Goal: Book appointment/travel/reservation

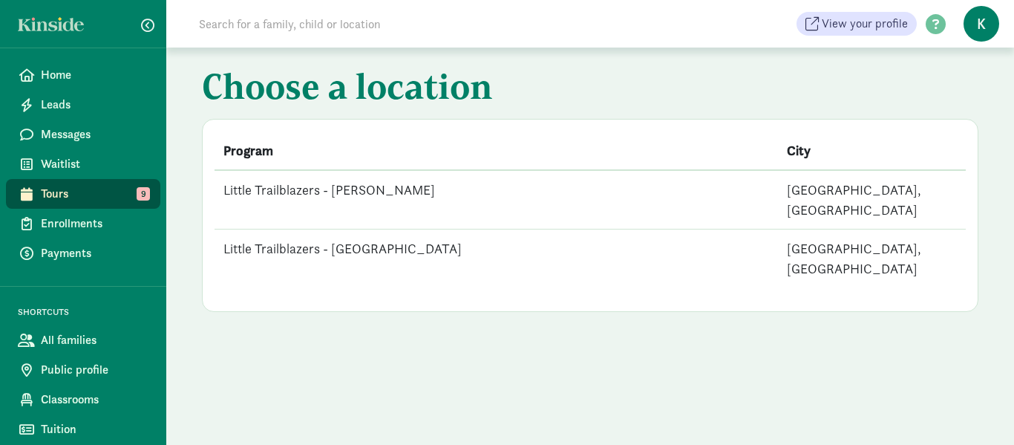
click at [373, 191] on td "Little Trailblazers - [PERSON_NAME]" at bounding box center [495, 199] width 563 height 59
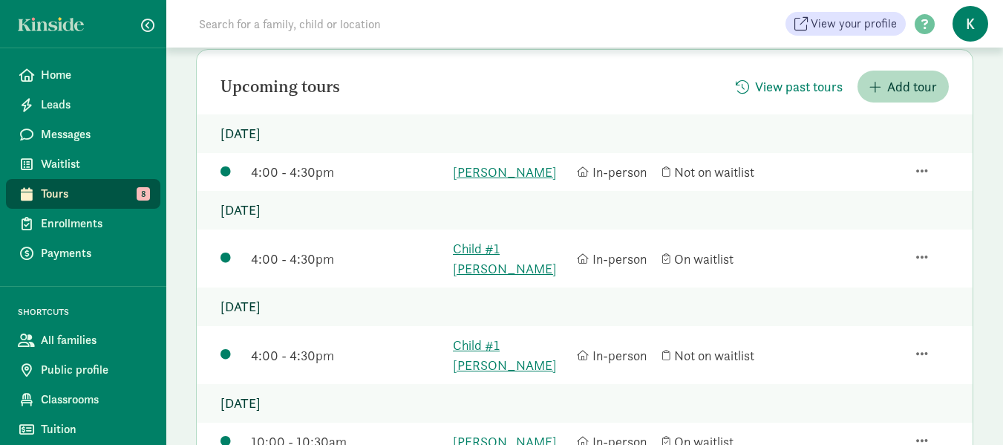
scroll to position [175, 0]
click at [500, 164] on link "Liam Behnam" at bounding box center [511, 170] width 117 height 20
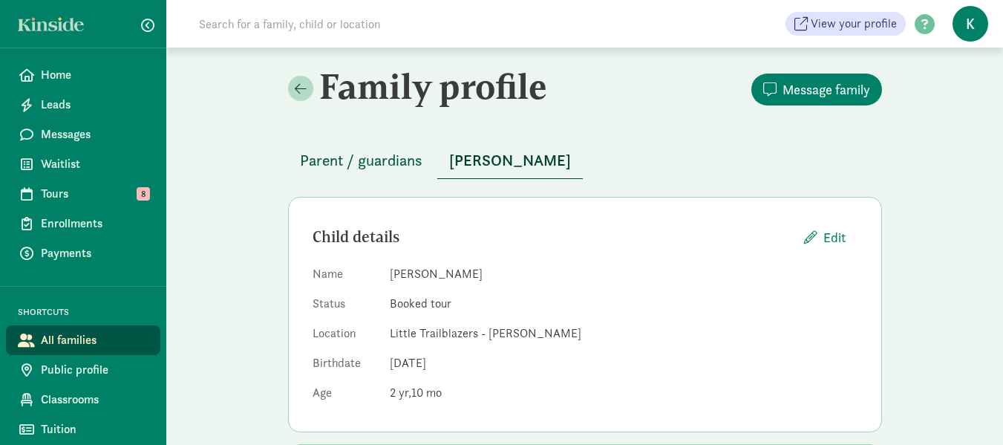
click at [343, 161] on span "Parent / guardians" at bounding box center [361, 160] width 122 height 24
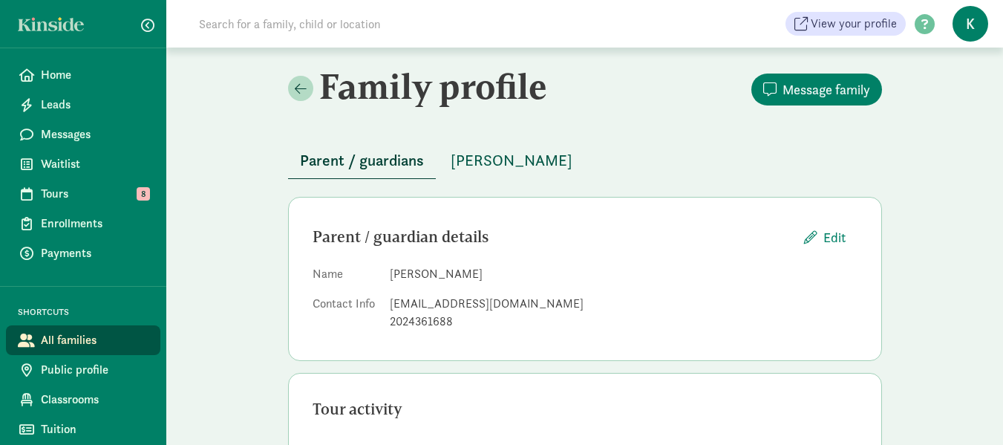
click at [519, 161] on span "Liam Behnam" at bounding box center [512, 160] width 122 height 24
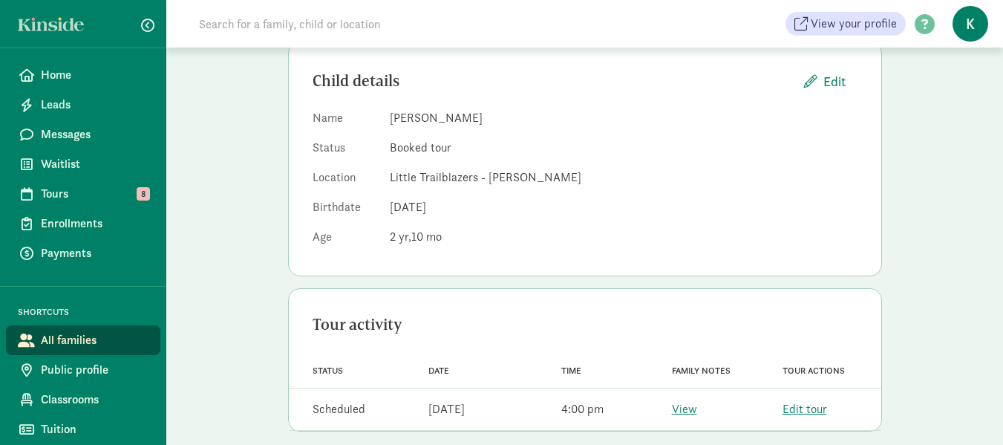
scroll to position [154, 0]
click at [691, 410] on link "View" at bounding box center [684, 410] width 25 height 16
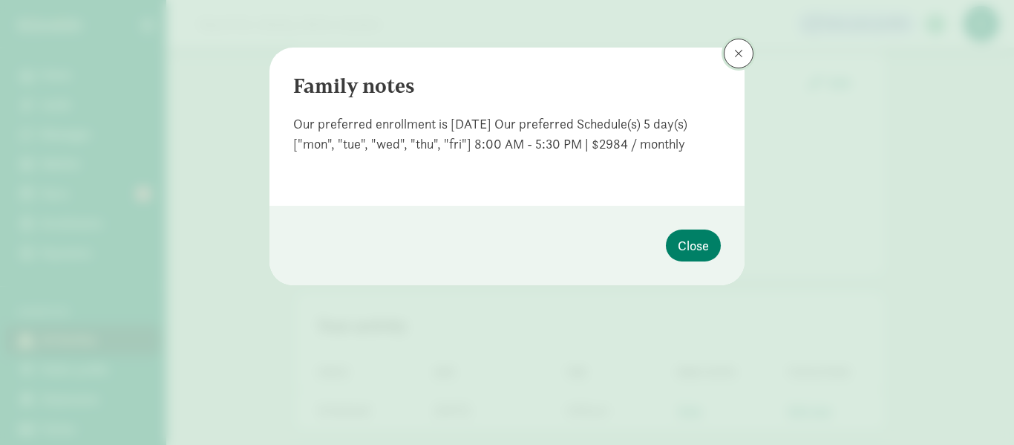
click at [741, 53] on span at bounding box center [738, 54] width 9 height 12
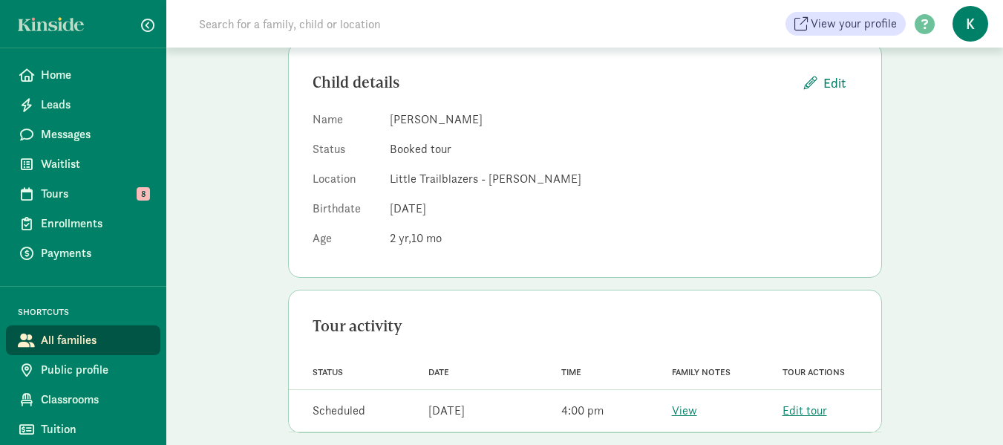
scroll to position [0, 0]
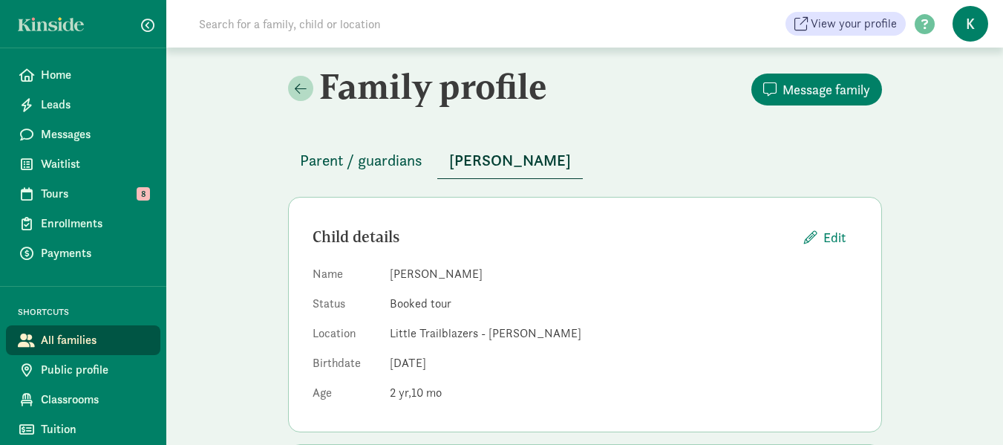
click at [353, 158] on span "Parent / guardians" at bounding box center [361, 160] width 122 height 24
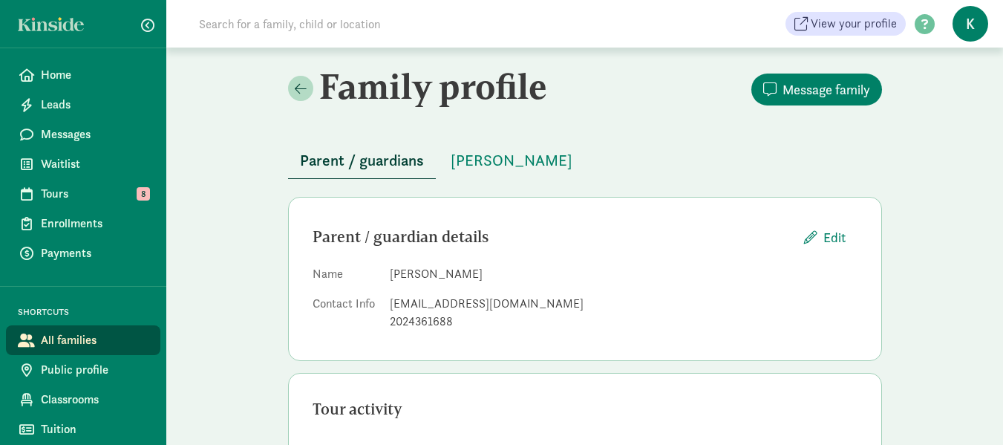
click at [436, 272] on dd "Shabnam Imani" at bounding box center [624, 274] width 468 height 18
drag, startPoint x: 437, startPoint y: 274, endPoint x: 388, endPoint y: 273, distance: 49.0
click at [388, 273] on dl "Name Shabnam Imani Contact Info shabnam.imani@gmail.com 2024361688" at bounding box center [584, 300] width 545 height 71
copy dd "Shabnam"
click at [69, 196] on span "Tours" at bounding box center [95, 194] width 108 height 18
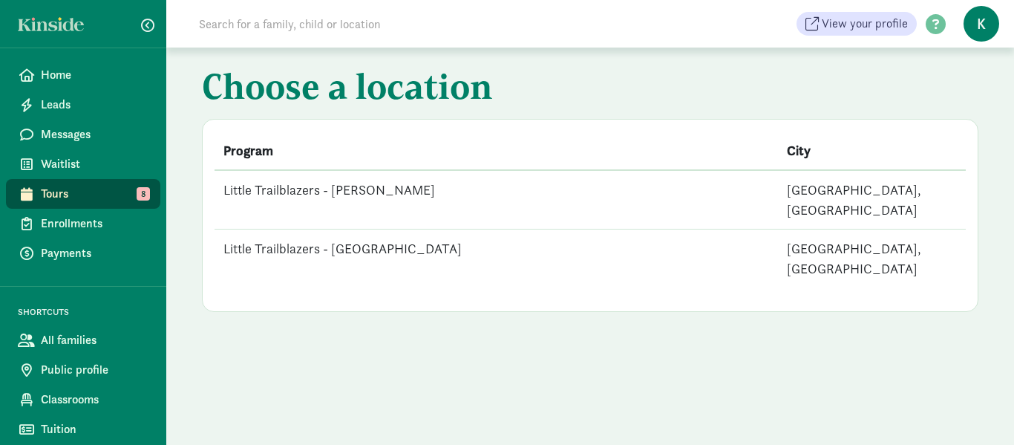
click at [370, 229] on td "Little Trailblazers - [GEOGRAPHIC_DATA]" at bounding box center [495, 258] width 563 height 59
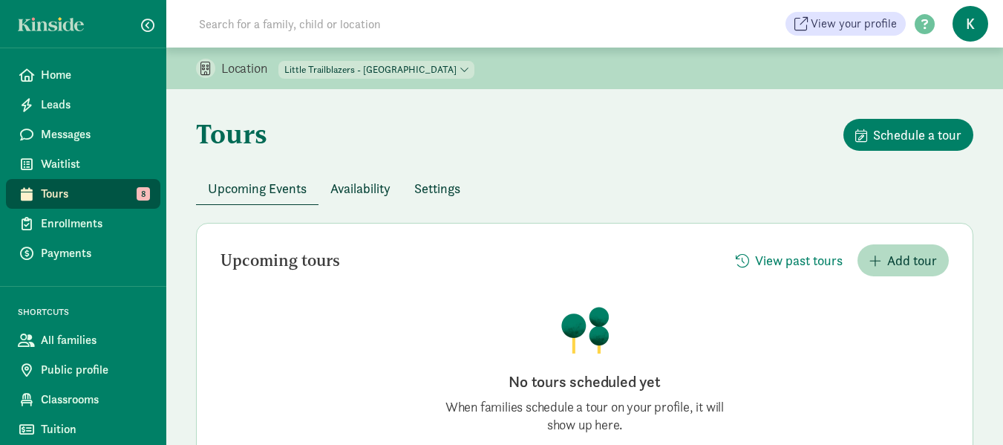
click at [85, 191] on span "Tours" at bounding box center [95, 194] width 108 height 18
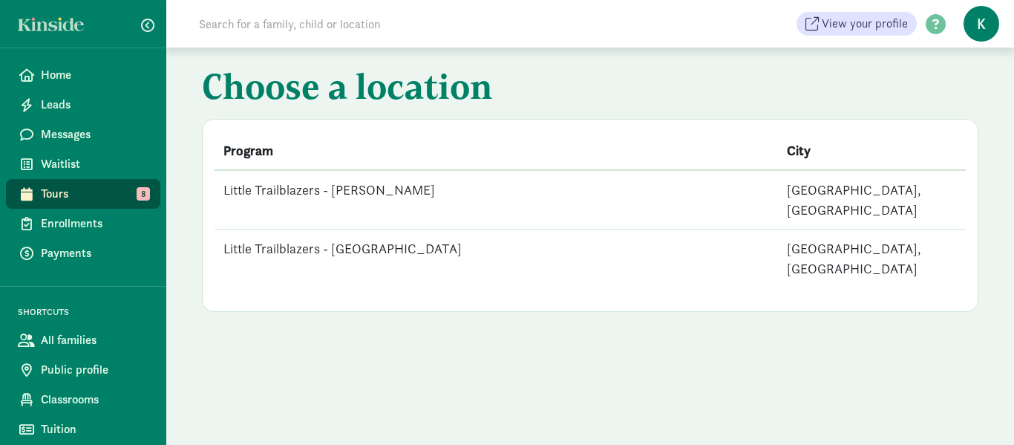
click at [382, 187] on td "Little Trailblazers - [PERSON_NAME]" at bounding box center [495, 199] width 563 height 59
